Goal: Task Accomplishment & Management: Manage account settings

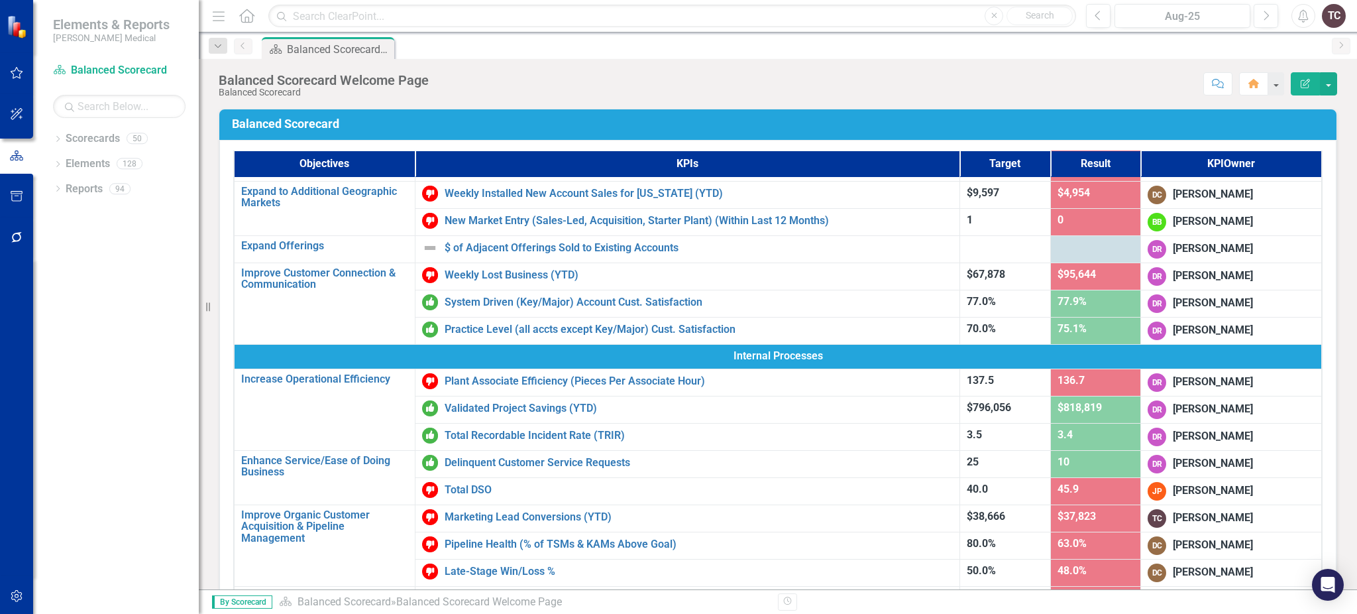
scroll to position [213, 0]
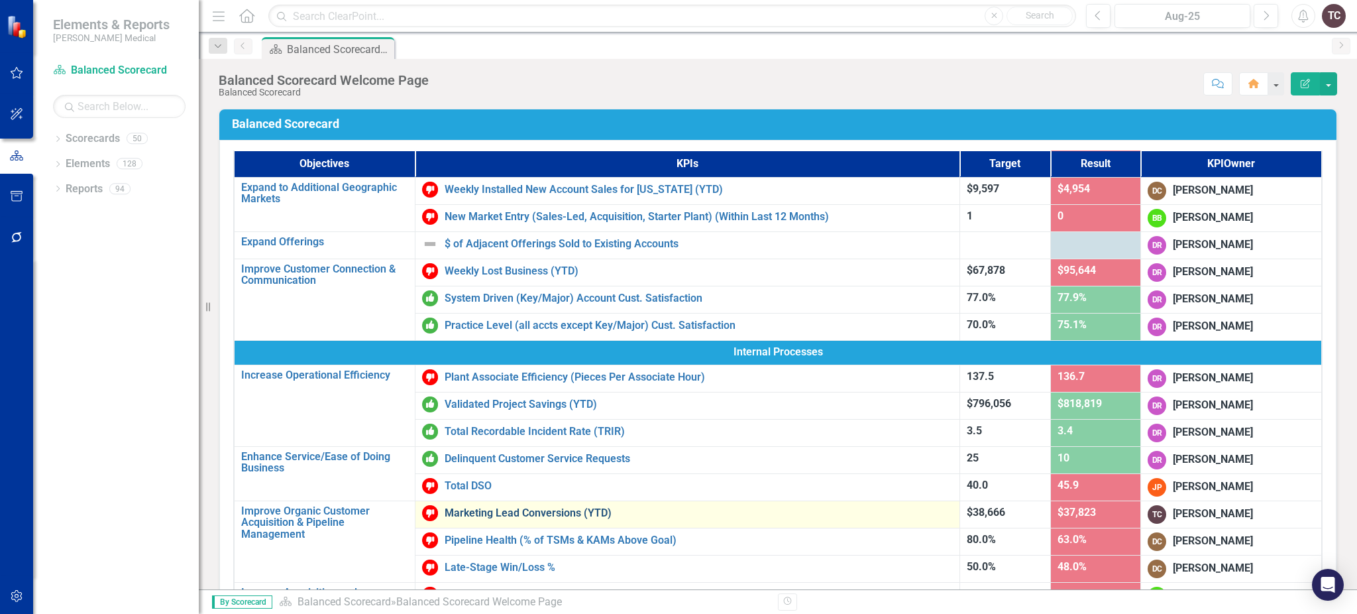
click at [575, 510] on link "Marketing Lead Conversions (YTD)" at bounding box center [699, 513] width 509 height 12
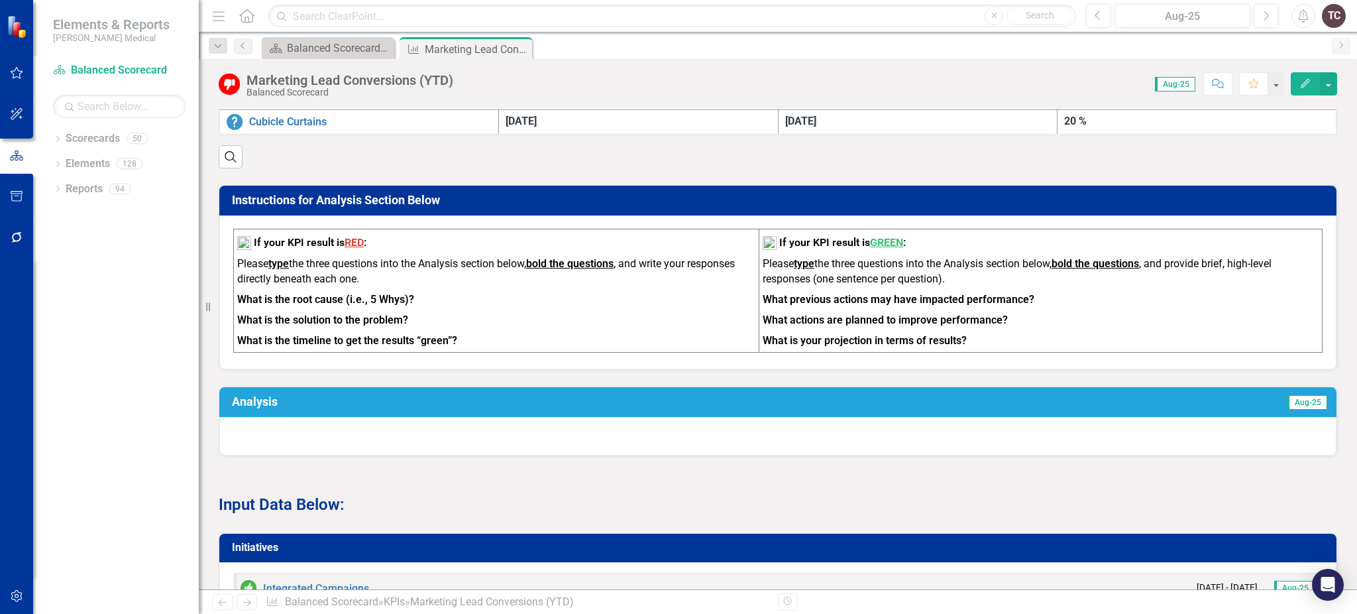
scroll to position [1029, 0]
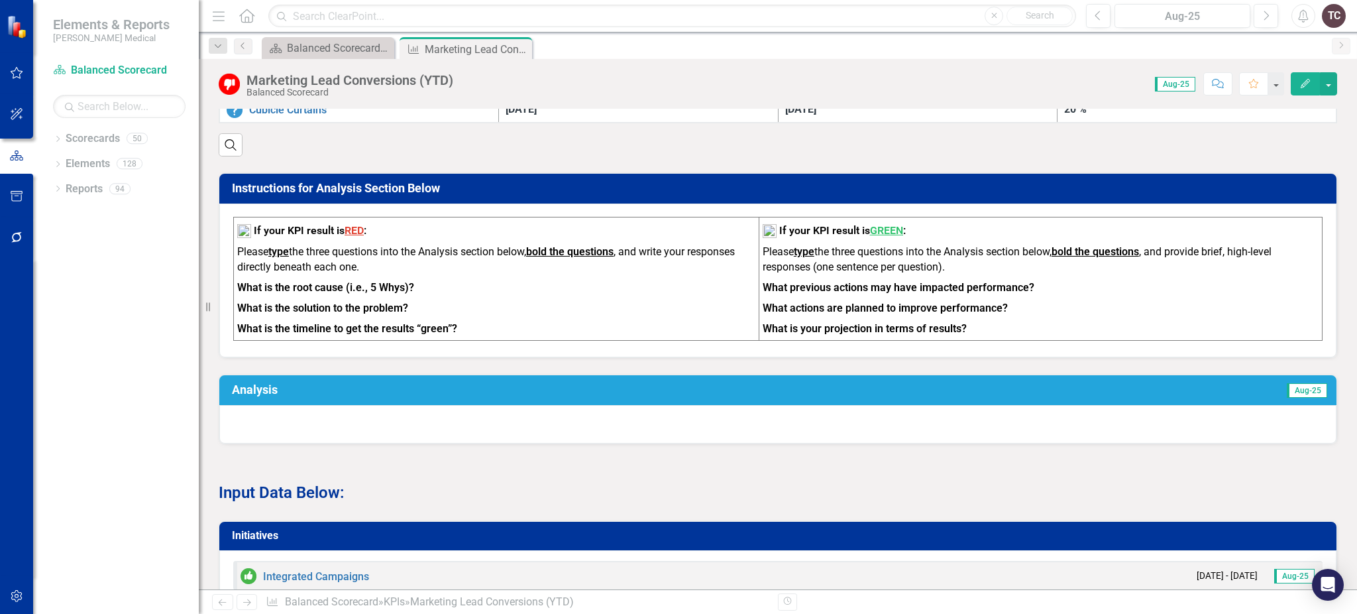
click at [276, 380] on td "Analysis" at bounding box center [518, 391] width 573 height 23
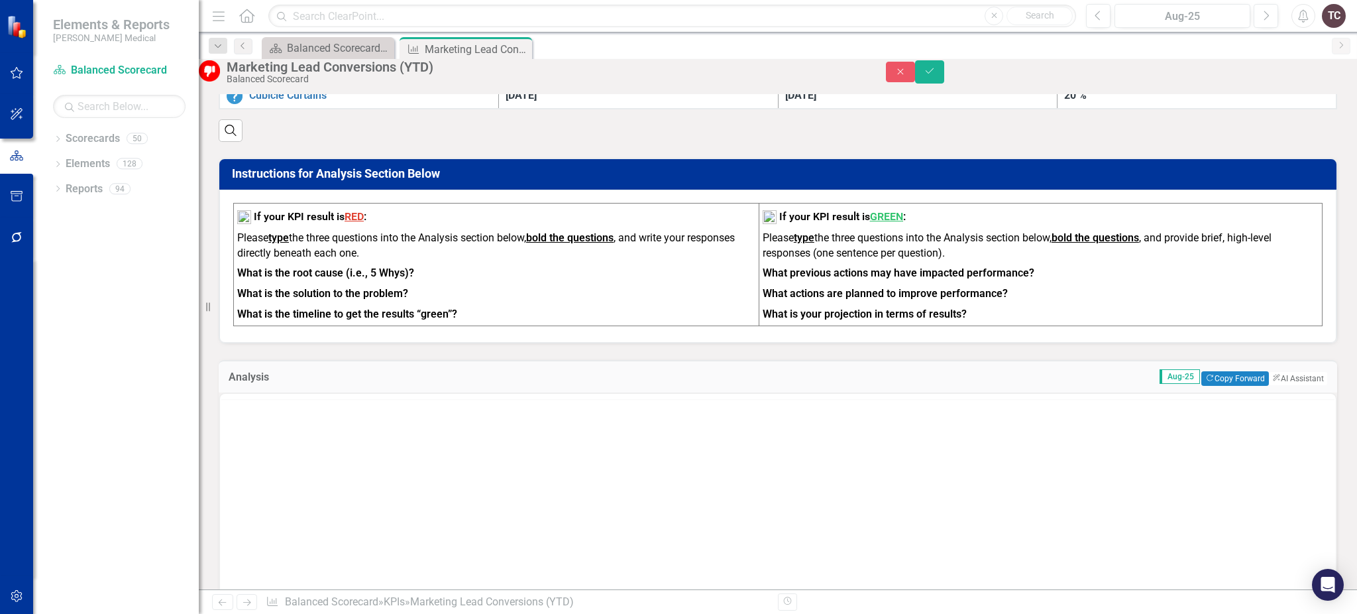
scroll to position [0, 0]
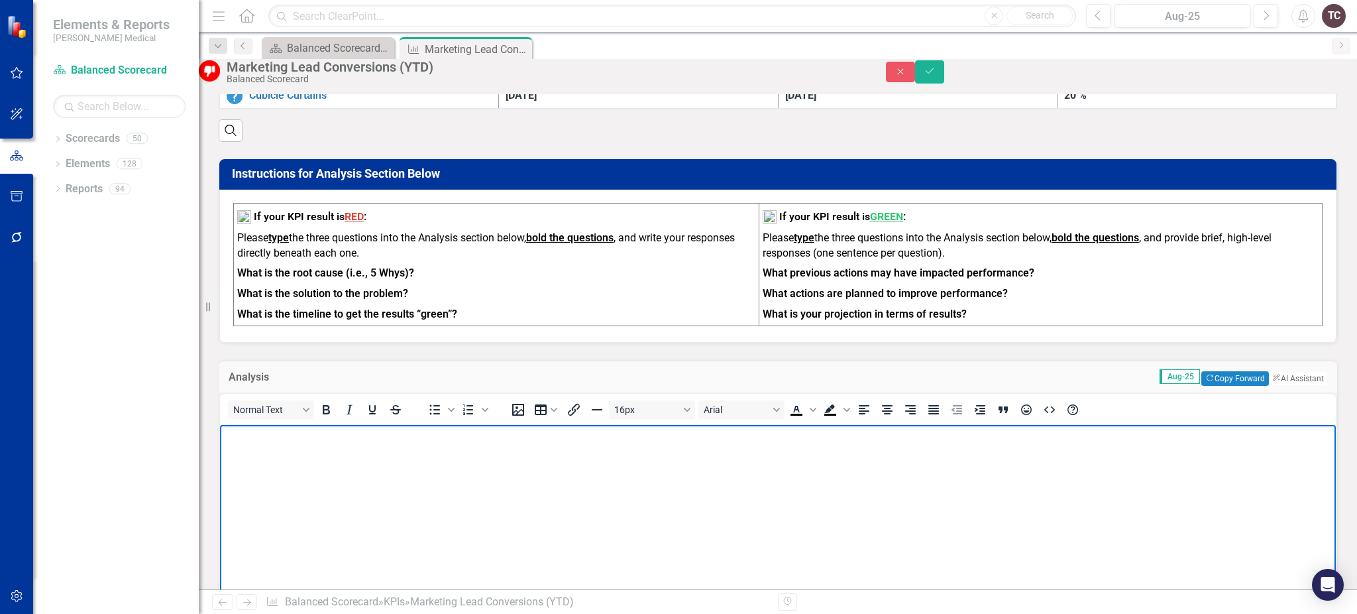
click at [235, 436] on p "Rich Text Area. Press ALT-0 for help." at bounding box center [777, 435] width 1109 height 16
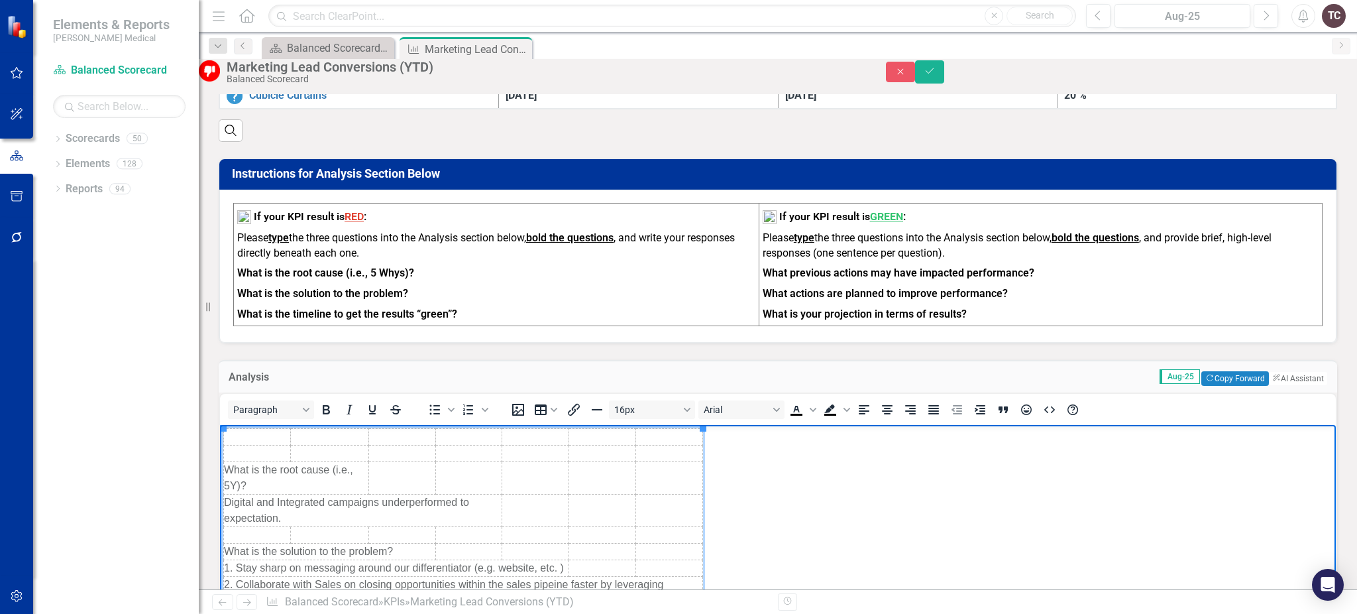
scroll to position [55, 0]
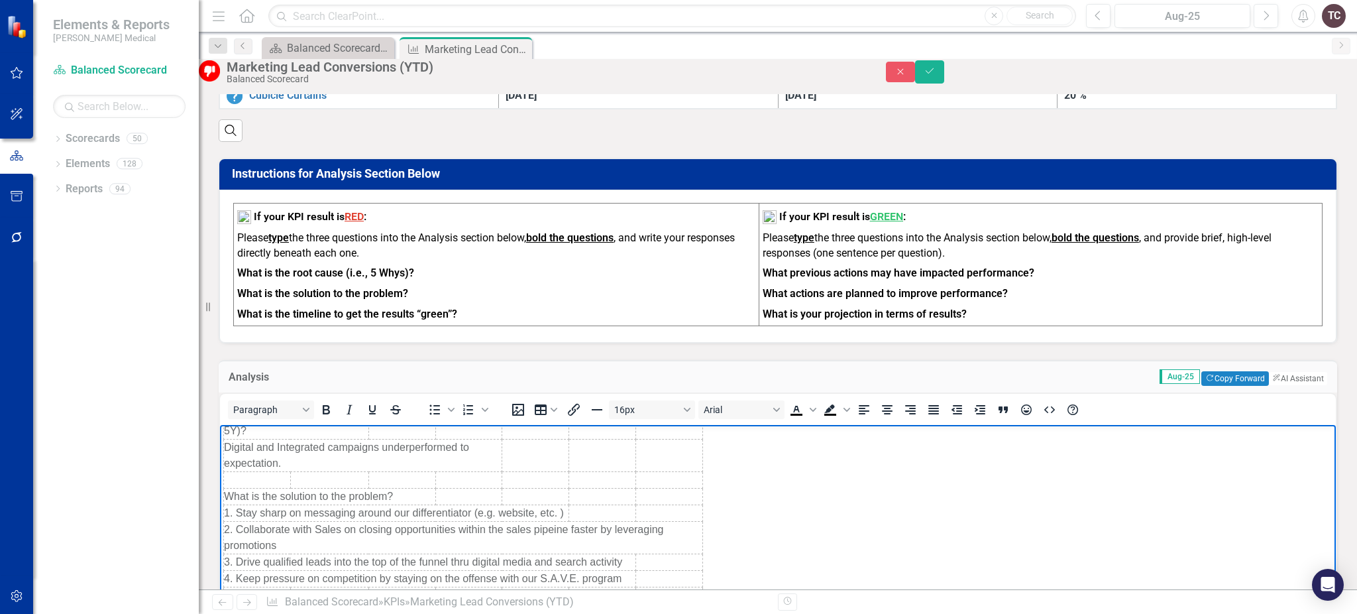
click at [840, 490] on body "What is the root cause (i.e., 5Y)? Digital and Integrated campaigns underperfor…" at bounding box center [778, 520] width 1116 height 303
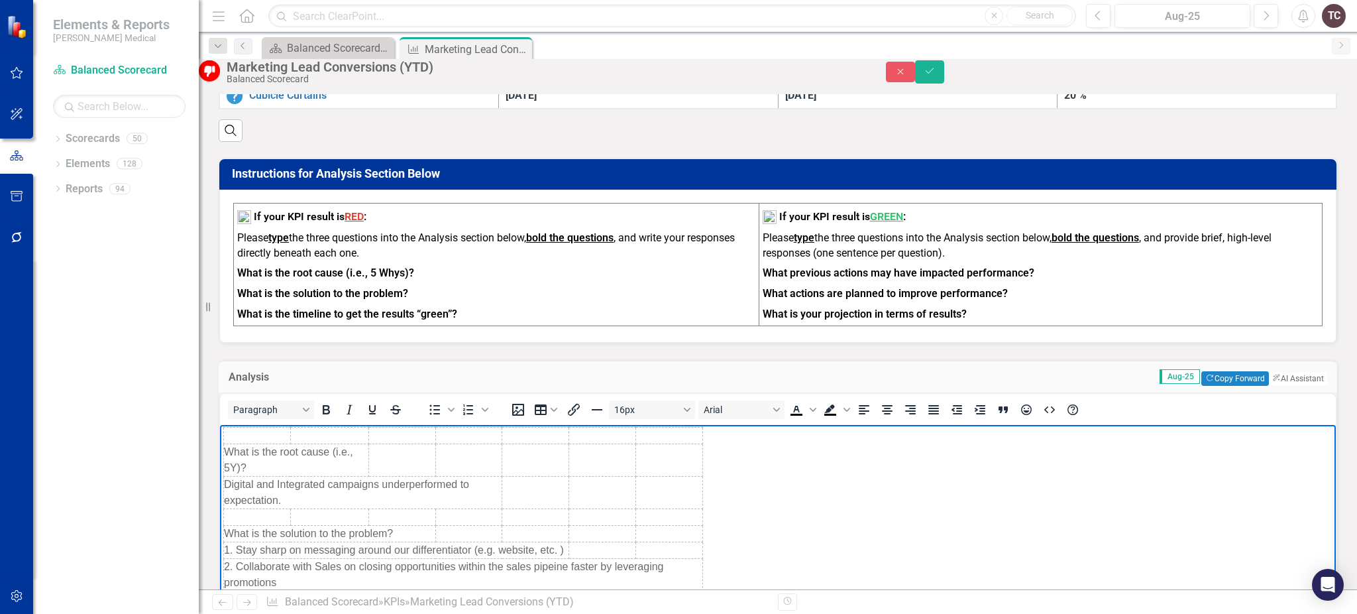
scroll to position [0, 0]
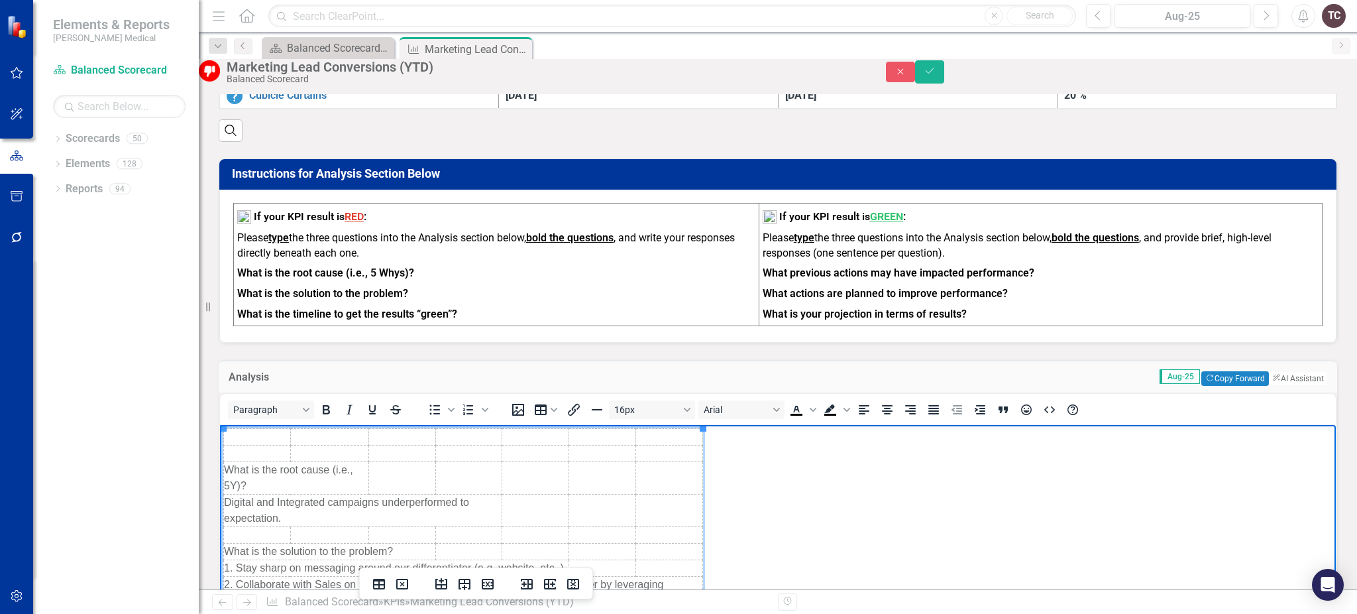
click at [272, 438] on td "Rich Text Area. Press ALT-0 for help." at bounding box center [257, 436] width 67 height 17
click at [244, 435] on td "Rich Text Area. Press ALT-0 for help." at bounding box center [257, 436] width 67 height 17
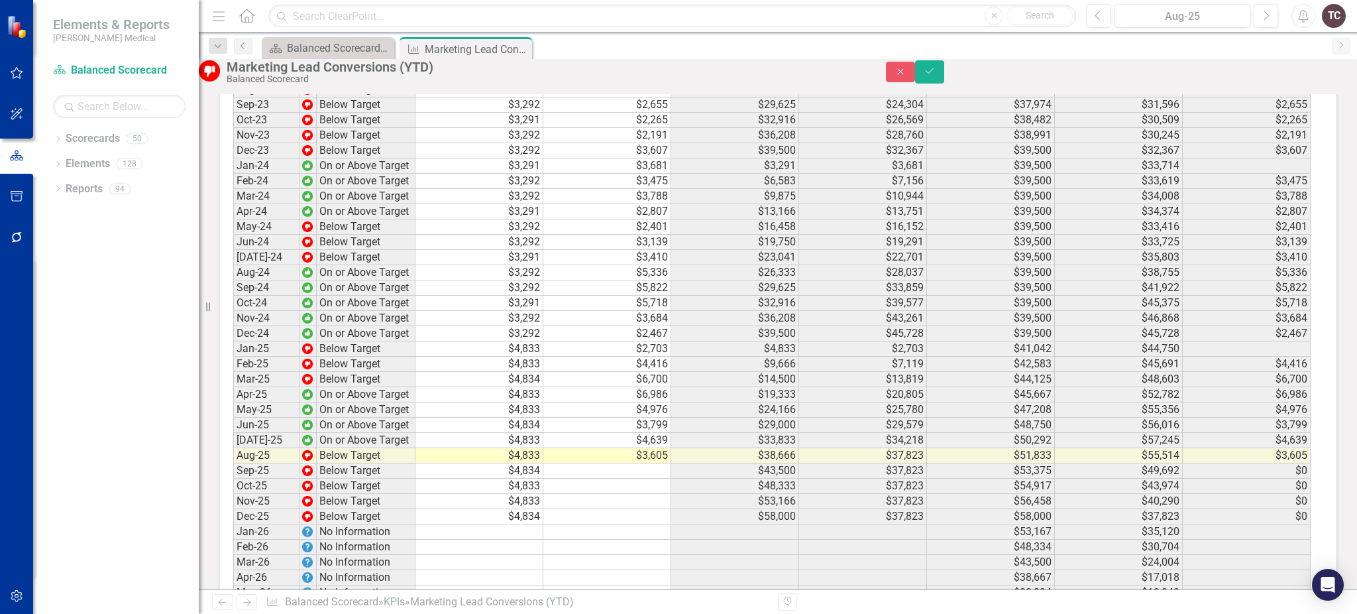
scroll to position [2363, 0]
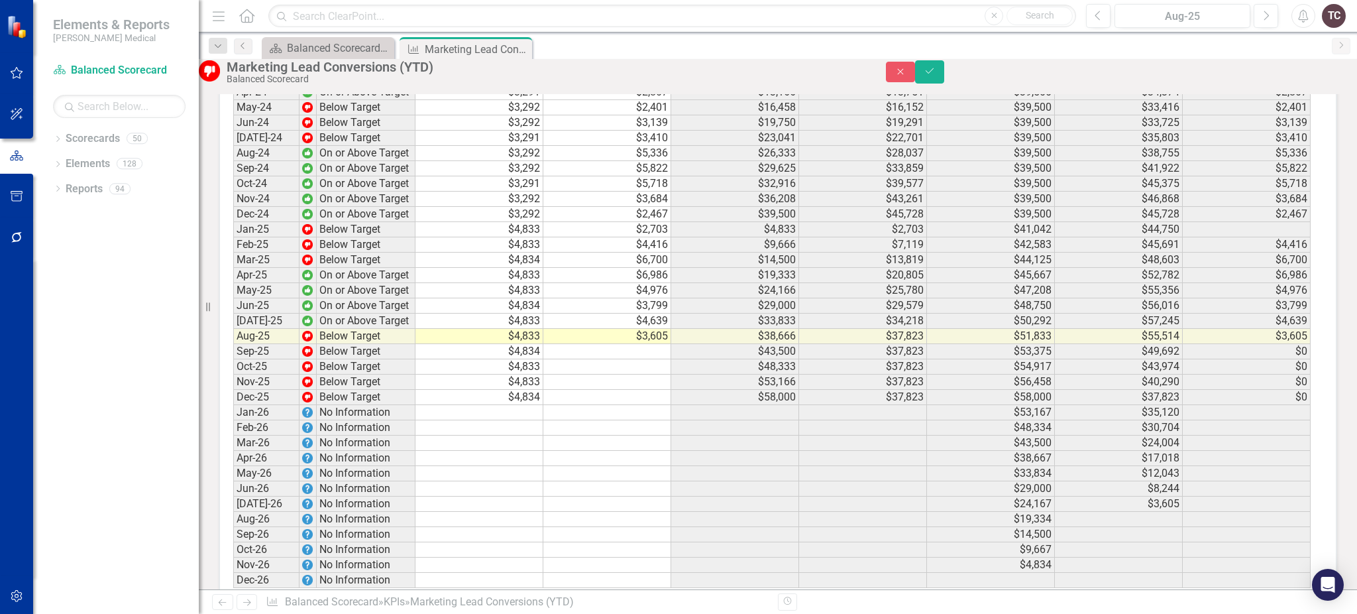
drag, startPoint x: 248, startPoint y: -904, endPoint x: 673, endPoint y: 315, distance: 1290.9
click at [915, 82] on button "Close" at bounding box center [900, 72] width 29 height 21
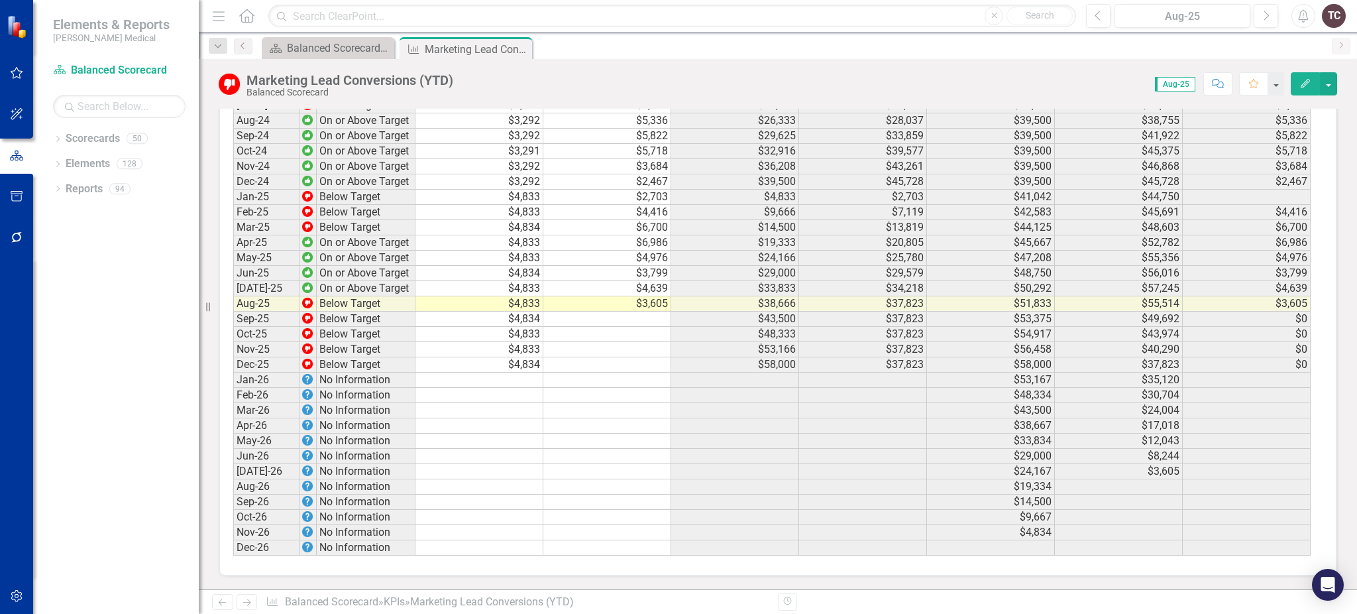
scroll to position [2072, 0]
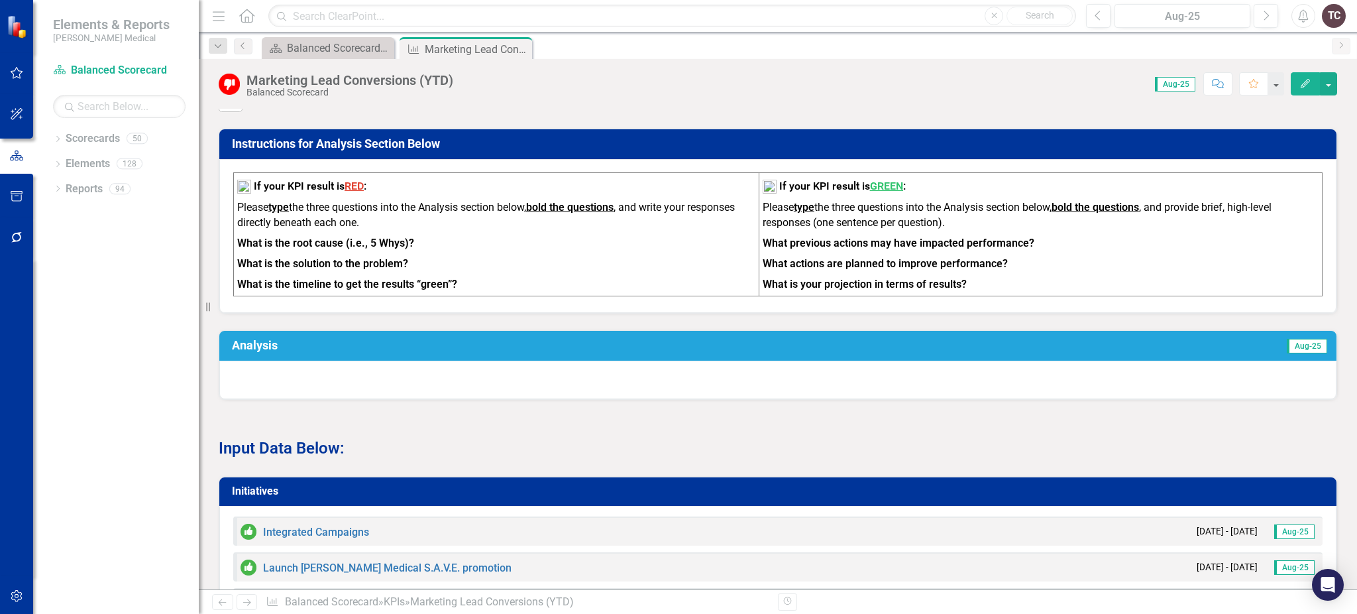
scroll to position [1013, 0]
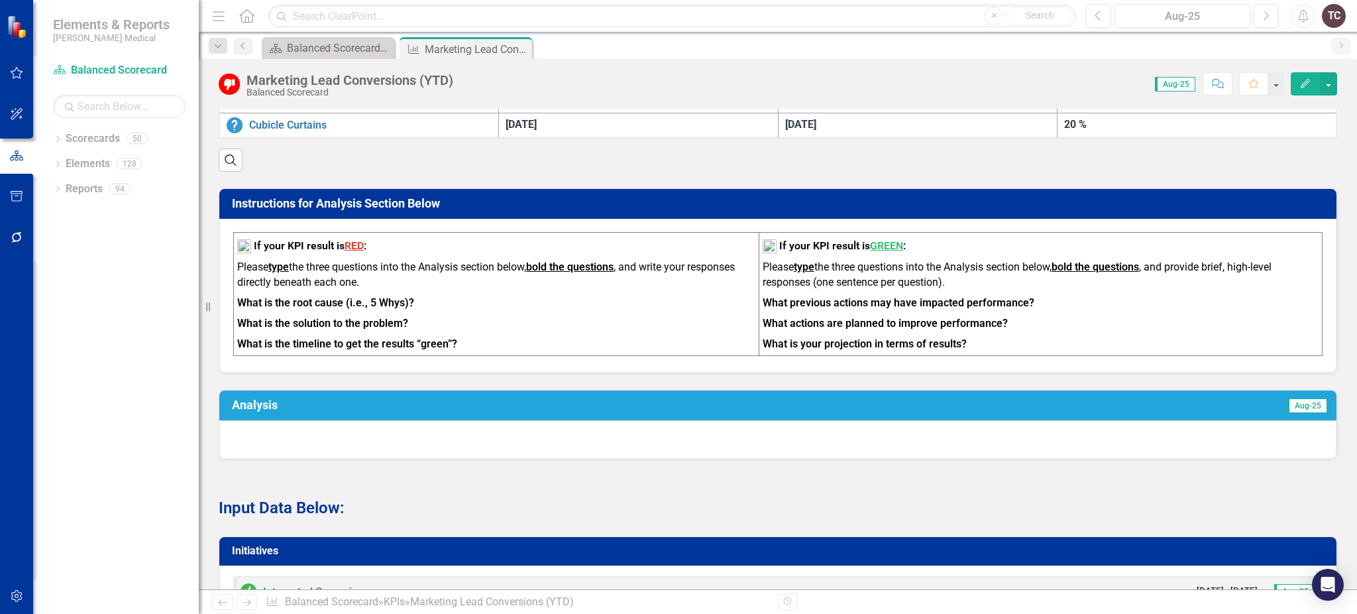
click at [288, 398] on h3 "Analysis" at bounding box center [518, 404] width 573 height 13
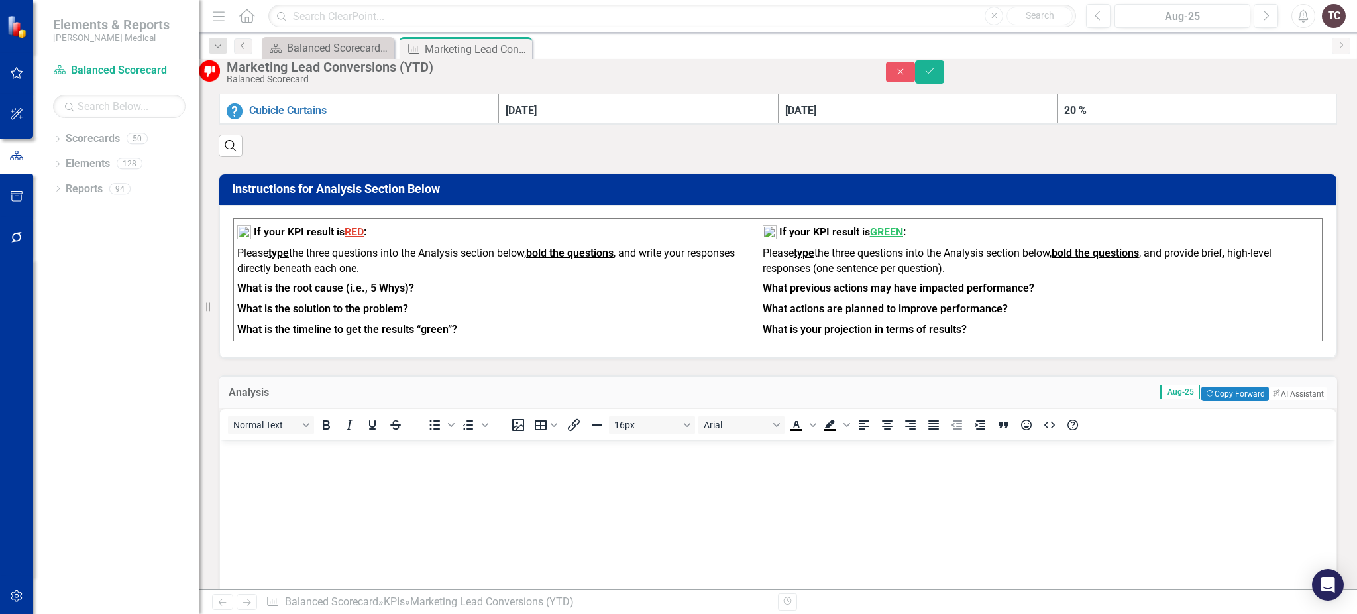
scroll to position [0, 0]
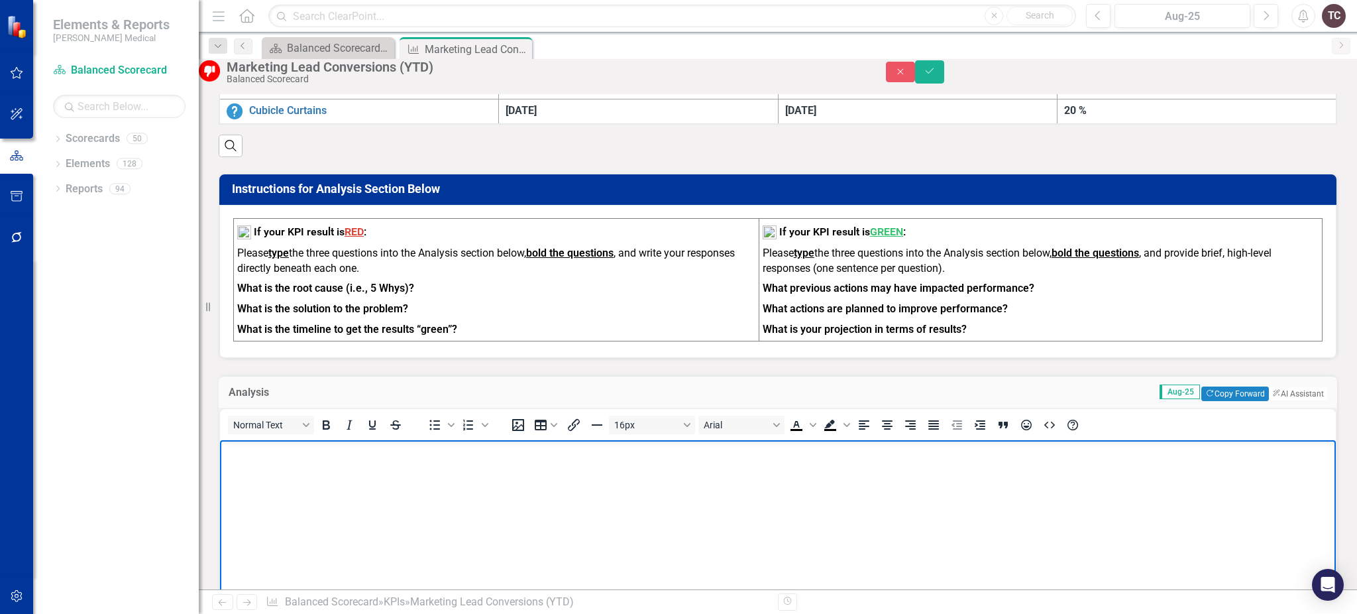
click at [259, 460] on body "Rich Text Area. Press ALT-0 for help." at bounding box center [778, 538] width 1116 height 199
paste body "Rich Text Area. Press ALT-0 for help."
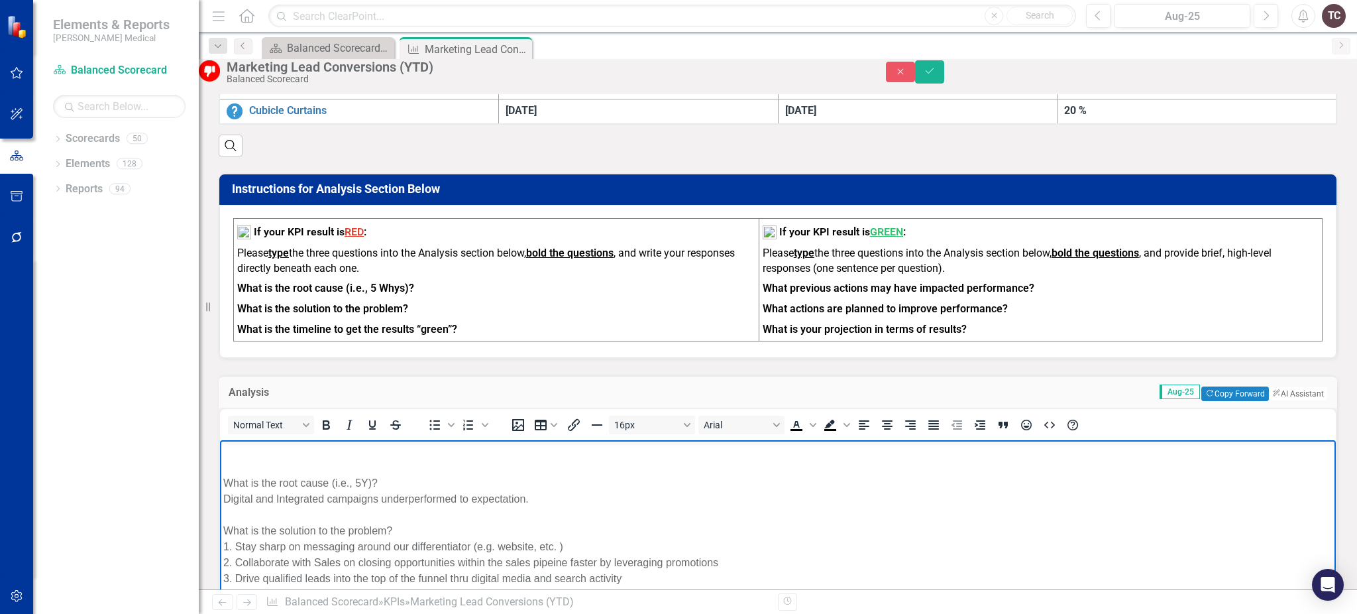
scroll to position [7, 0]
click at [296, 457] on div "Rich Text Area. Press ALT-0 for help." at bounding box center [777, 459] width 1109 height 16
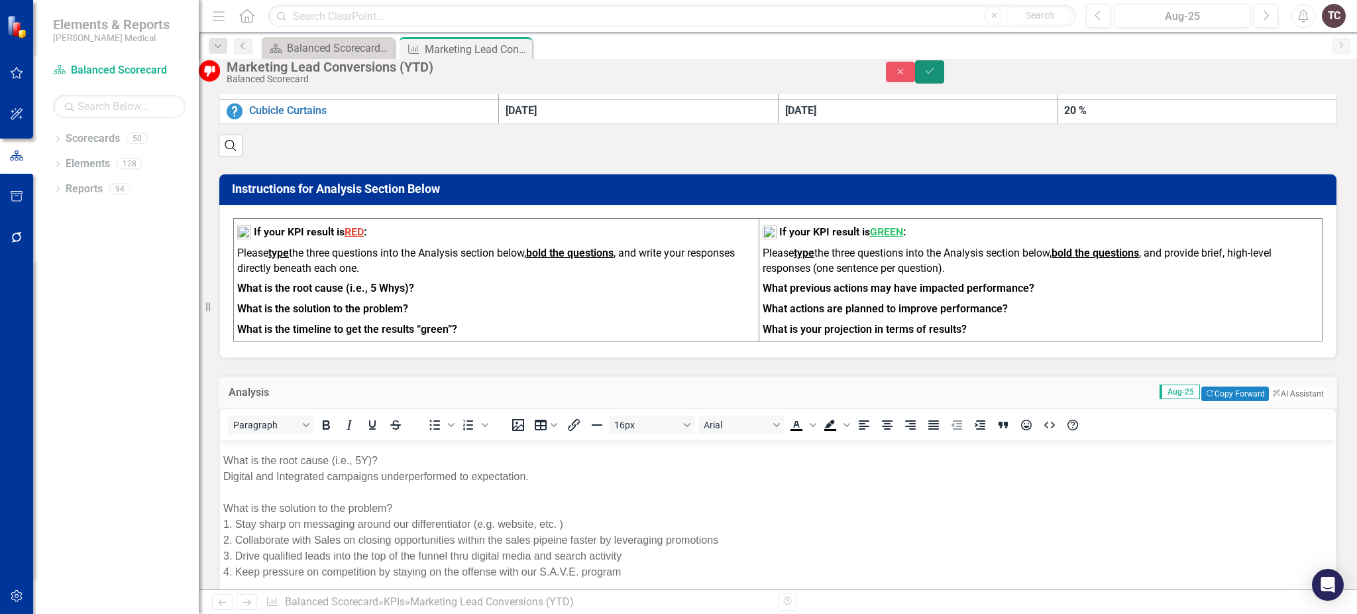
click at [944, 79] on button "Save" at bounding box center [929, 71] width 29 height 23
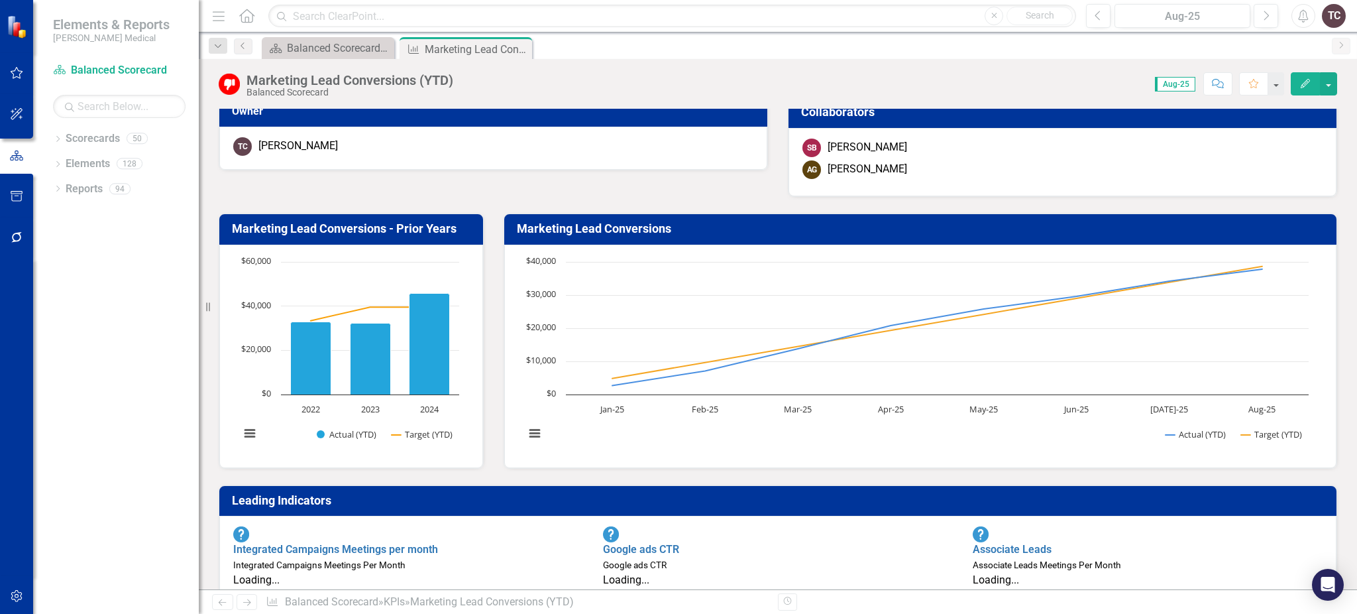
scroll to position [0, 0]
